Goal: Task Accomplishment & Management: Manage account settings

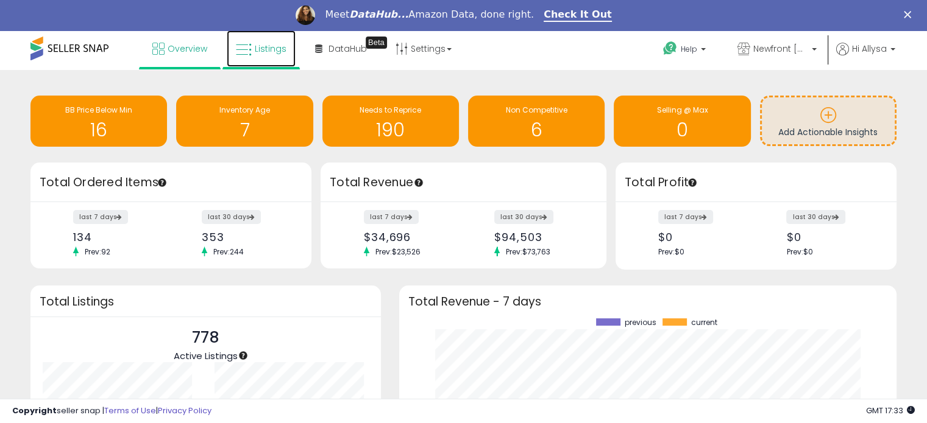
click at [268, 51] on span "Listings" at bounding box center [271, 49] width 32 height 12
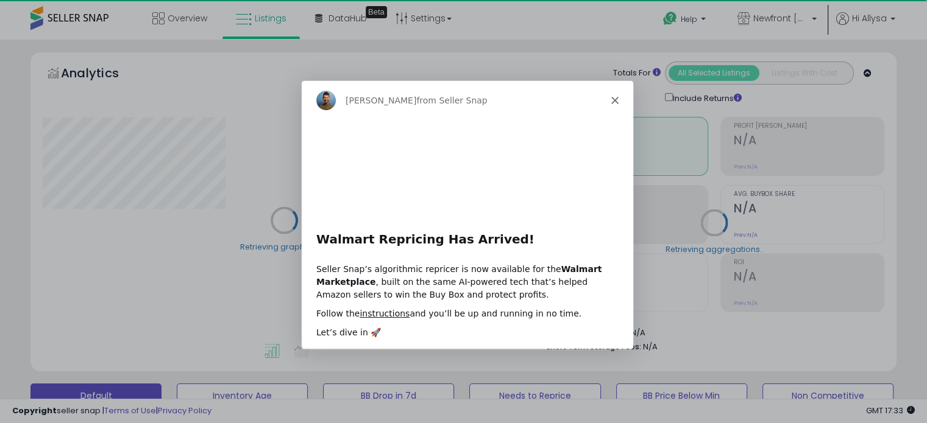
click at [618, 100] on div "Adrian from Seller Snap" at bounding box center [465, 99] width 331 height 39
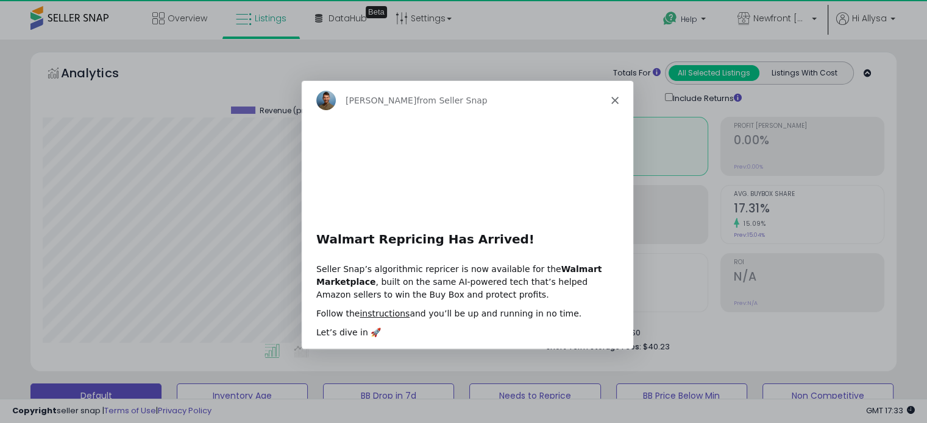
scroll to position [249, 501]
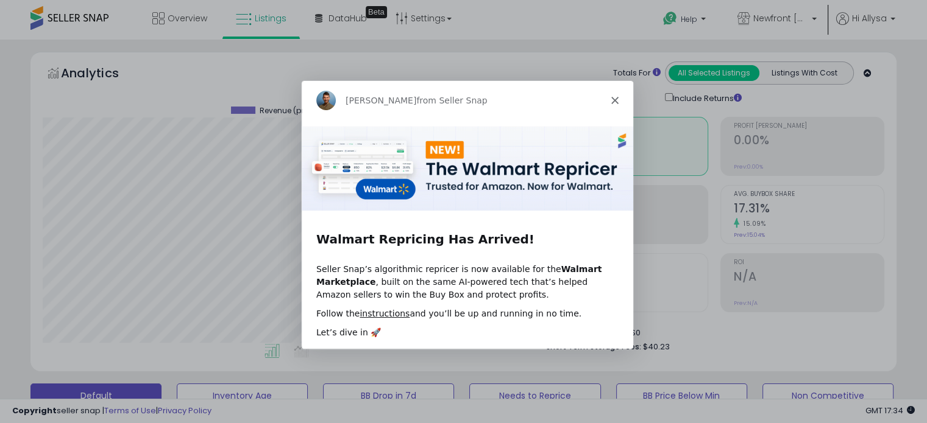
click at [615, 99] on icon "Close" at bounding box center [613, 99] width 7 height 7
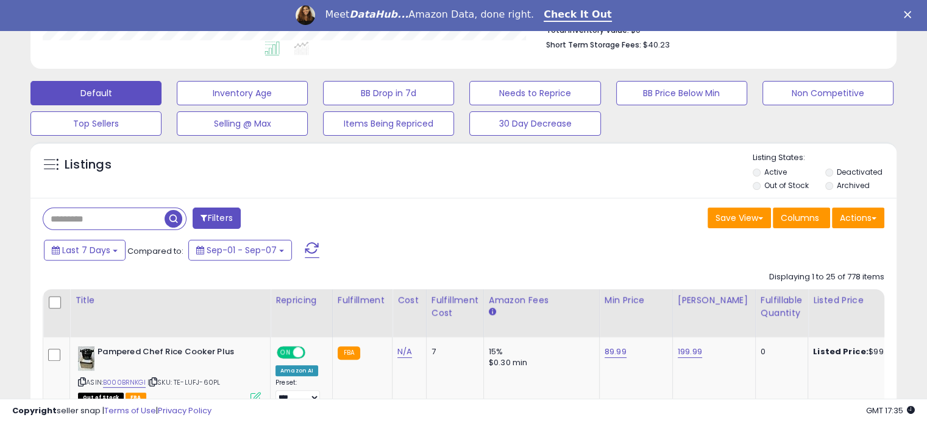
scroll to position [331, 0]
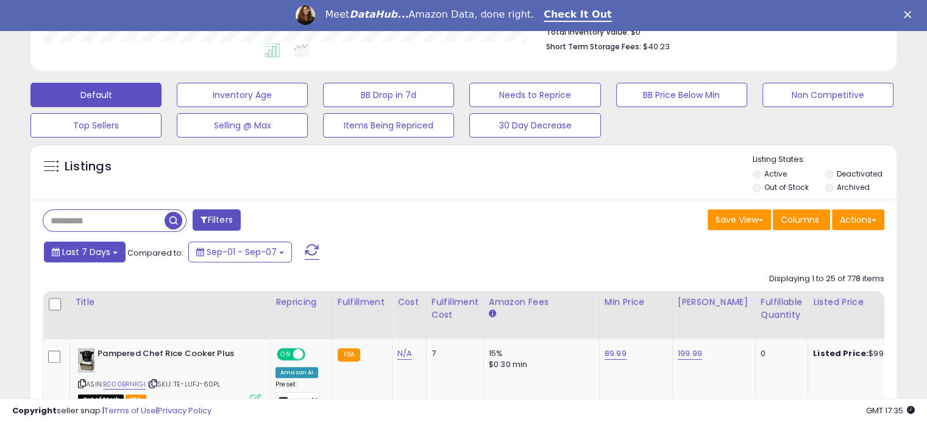
click at [97, 253] on span "Last 7 Days" at bounding box center [86, 252] width 48 height 12
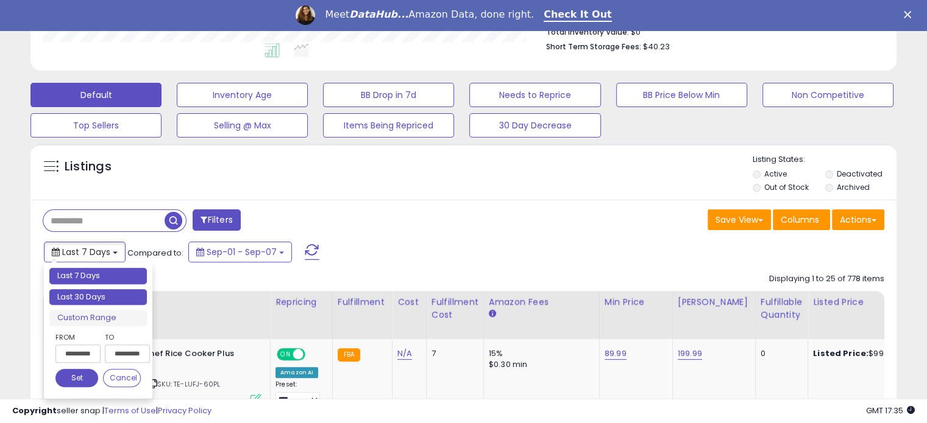
type input "**********"
click at [108, 295] on li "Last 30 Days" at bounding box center [97, 297] width 97 height 16
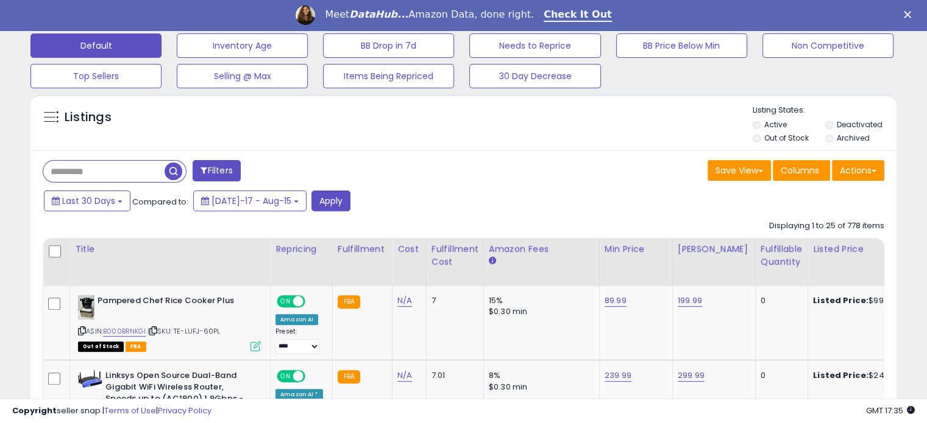
scroll to position [378, 0]
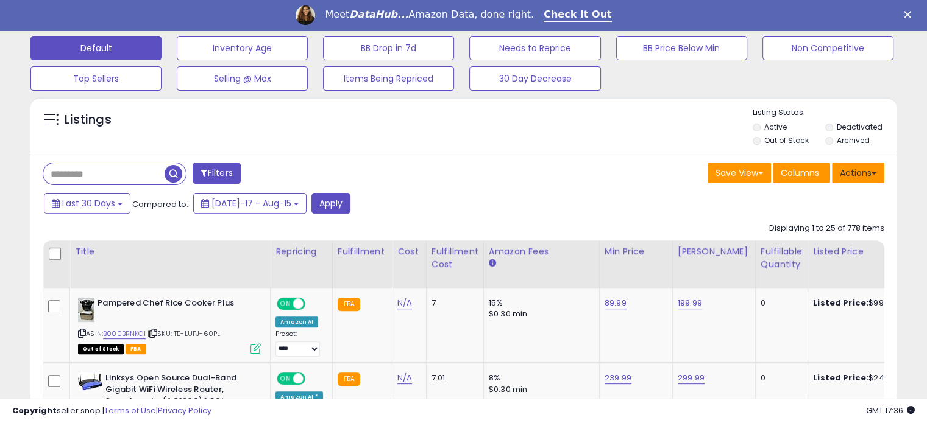
click at [874, 175] on button "Actions" at bounding box center [858, 173] width 52 height 21
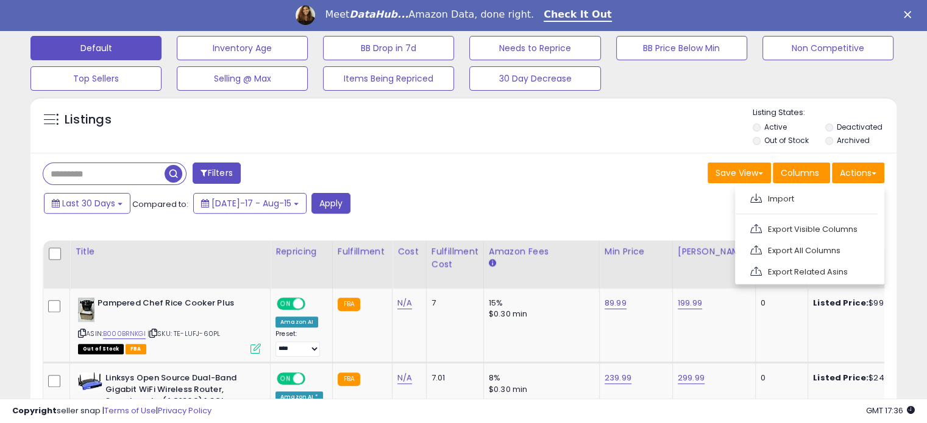
click at [647, 215] on div "Last 30 Days Compared to: Jul-17 - Aug-15 Apply" at bounding box center [356, 205] width 631 height 24
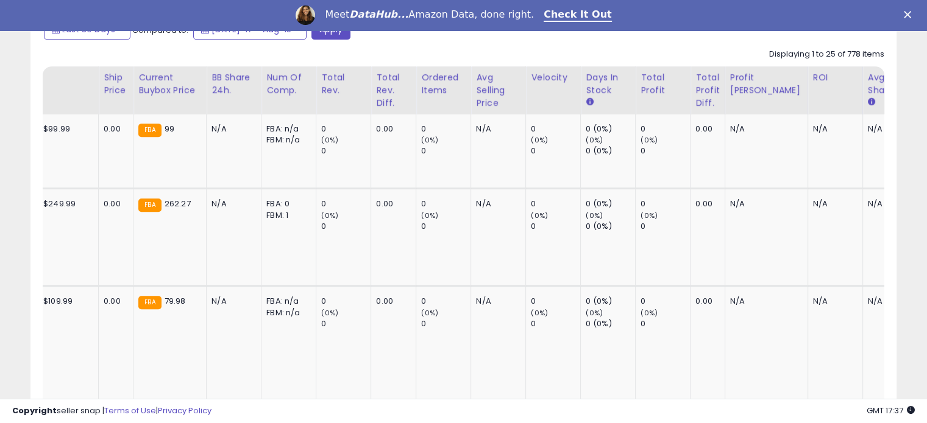
scroll to position [0, 807]
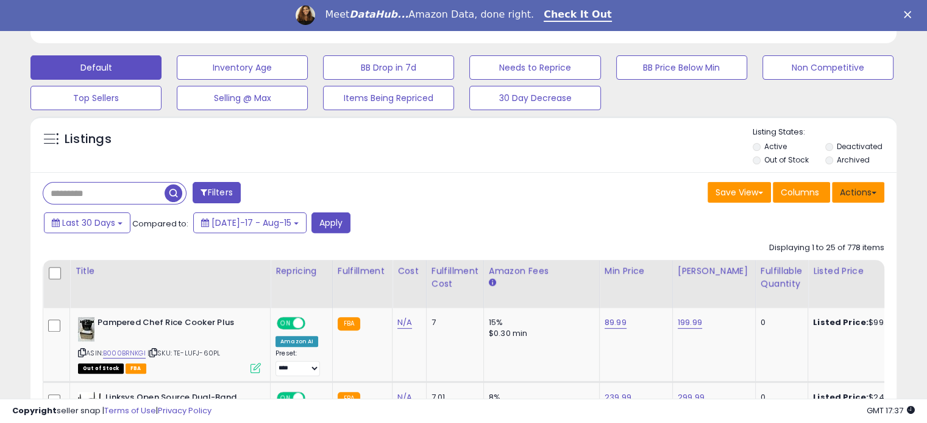
click at [858, 192] on button "Actions" at bounding box center [858, 192] width 52 height 21
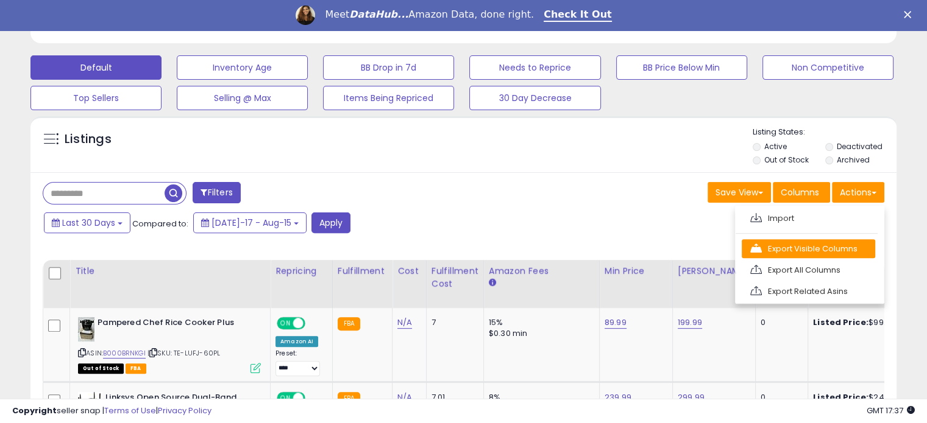
click at [809, 252] on link "Export Visible Columns" at bounding box center [807, 248] width 133 height 19
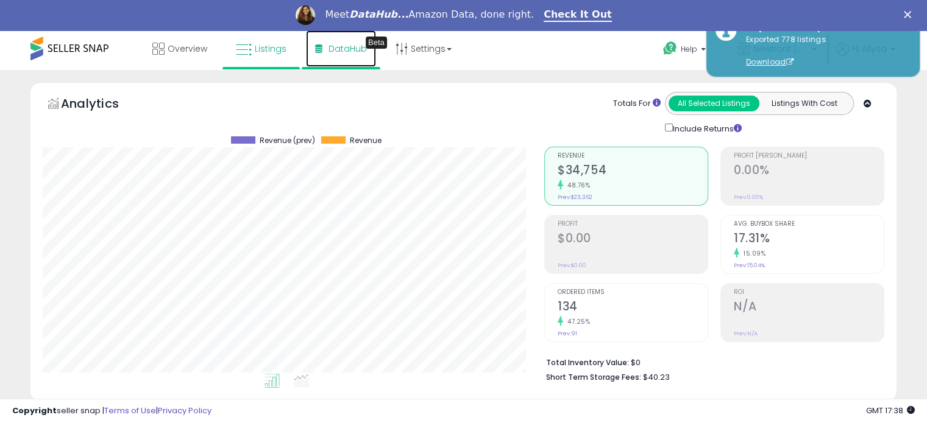
click at [322, 47] on link "DataHub Beta" at bounding box center [341, 48] width 70 height 37
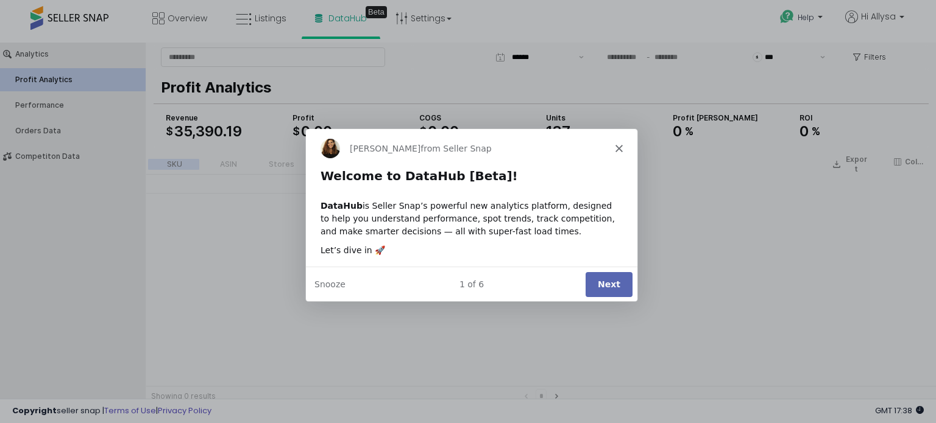
click at [618, 284] on button "Next" at bounding box center [608, 283] width 47 height 25
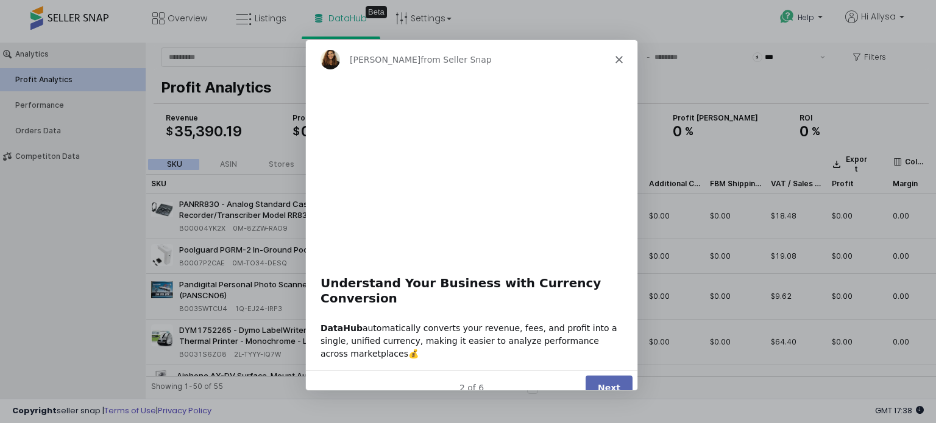
click at [614, 375] on button "Next" at bounding box center [608, 387] width 47 height 25
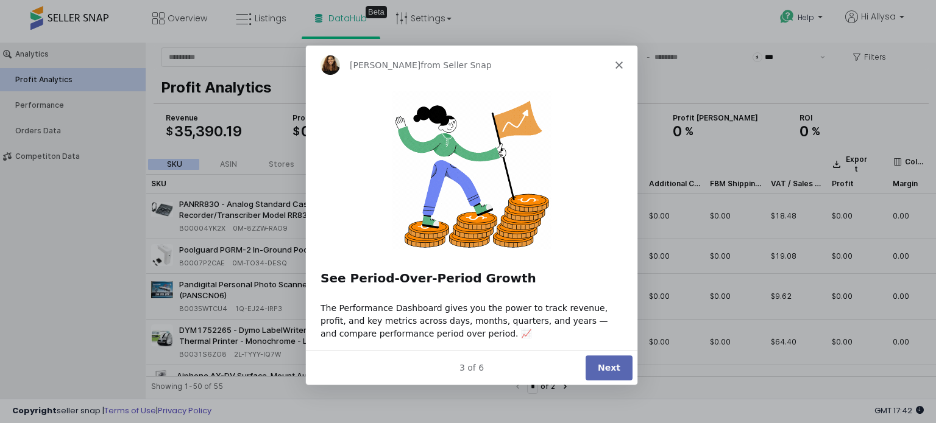
click at [614, 370] on button "Next" at bounding box center [608, 367] width 47 height 25
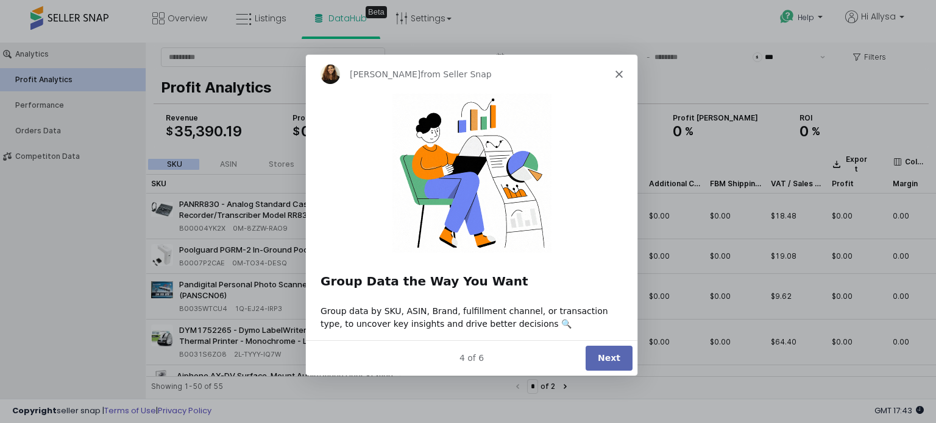
click at [613, 362] on button "Next" at bounding box center [608, 357] width 47 height 25
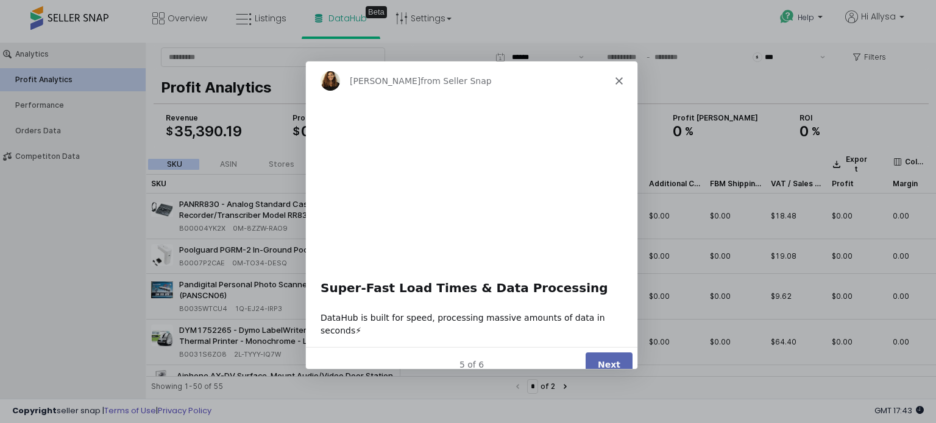
click at [611, 353] on button "Next" at bounding box center [608, 364] width 47 height 25
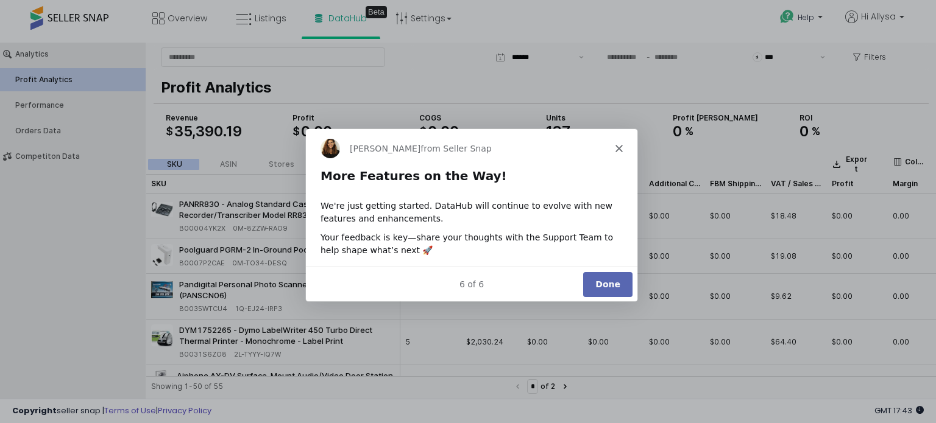
click at [603, 283] on button "Done" at bounding box center [606, 283] width 49 height 25
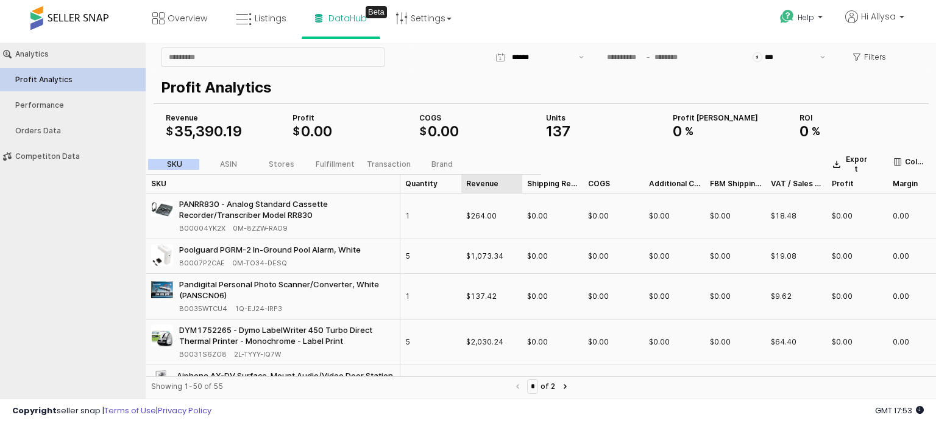
click at [483, 183] on div "Revenue Revenue" at bounding box center [491, 183] width 61 height 19
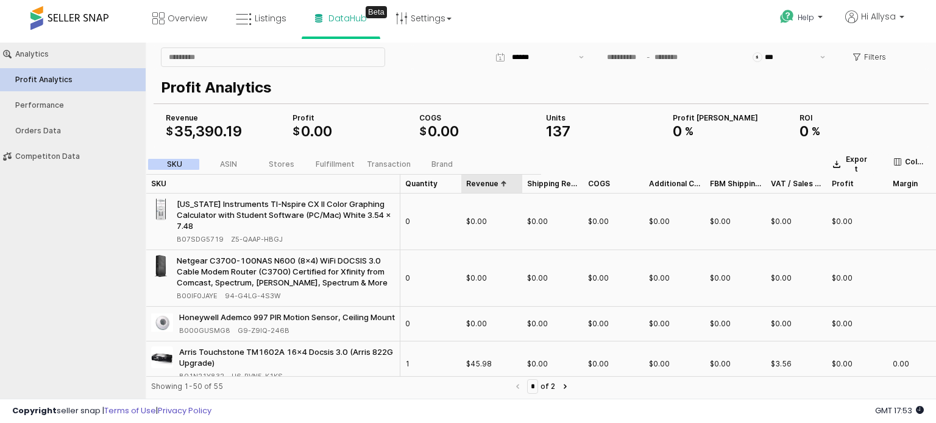
click at [483, 183] on div "Revenue Revenue" at bounding box center [491, 183] width 61 height 19
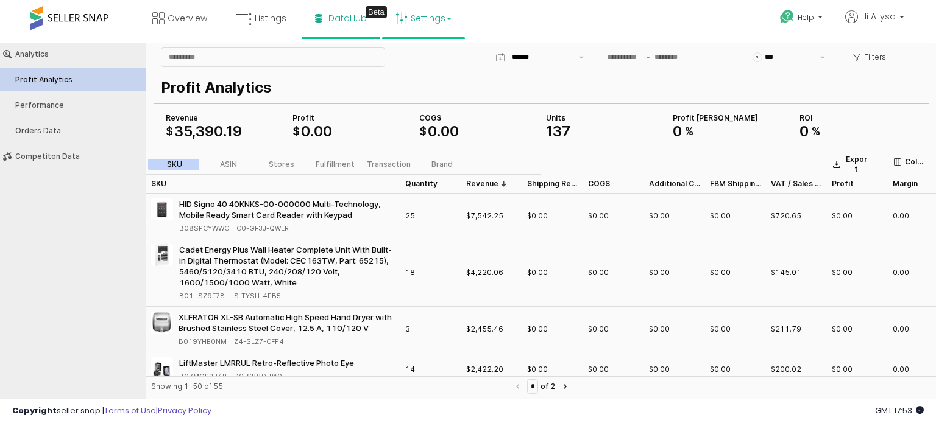
click at [405, 21] on link "Settings" at bounding box center [423, 18] width 74 height 37
click at [261, 12] on link "Listings" at bounding box center [261, 18] width 69 height 37
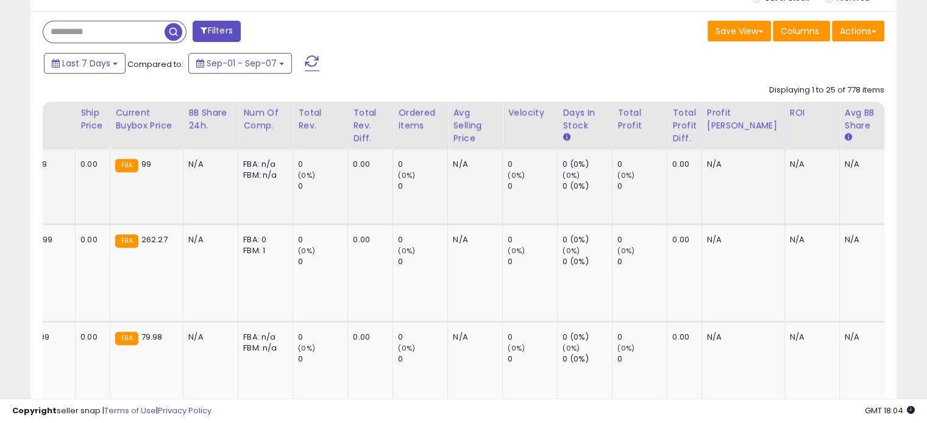
scroll to position [0, 866]
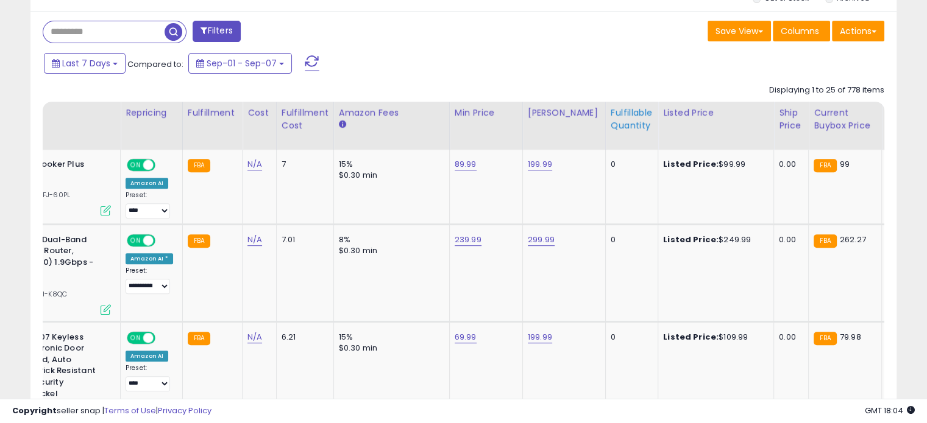
click at [610, 126] on div "Fulfillable Quantity" at bounding box center [631, 120] width 42 height 26
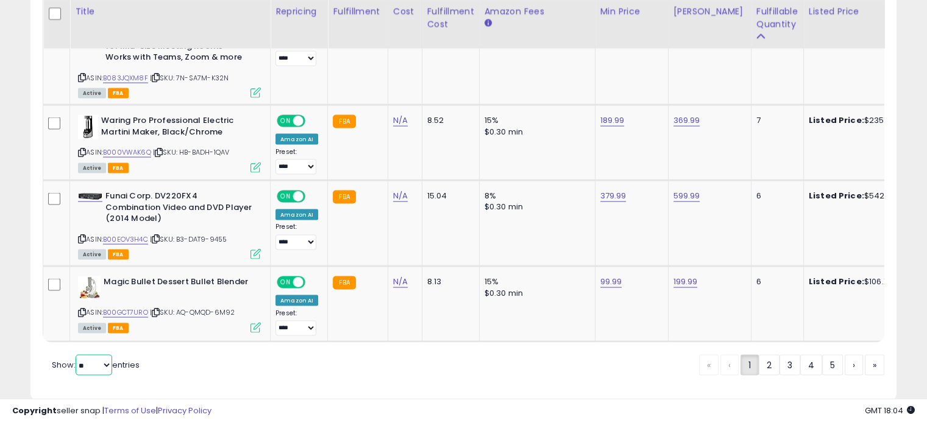
click at [83, 355] on select "** **" at bounding box center [94, 365] width 37 height 21
select select "**"
click at [77, 355] on select "** **" at bounding box center [94, 365] width 37 height 21
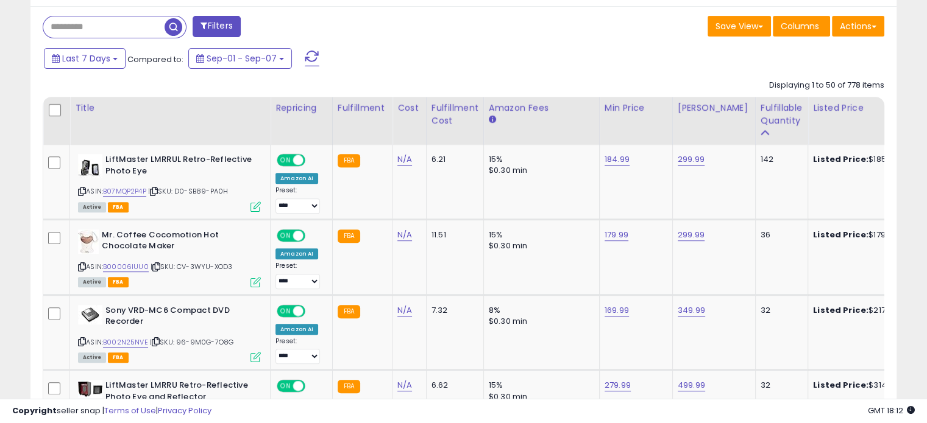
scroll to position [467, 0]
